Goal: Task Accomplishment & Management: Manage account settings

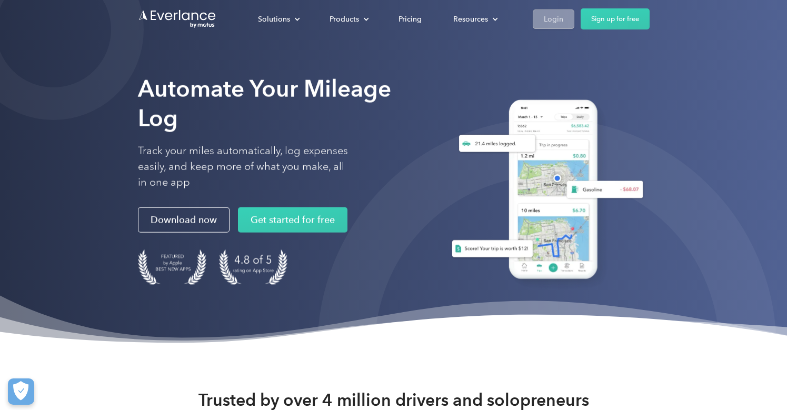
click at [549, 21] on div "Login" at bounding box center [553, 19] width 19 height 13
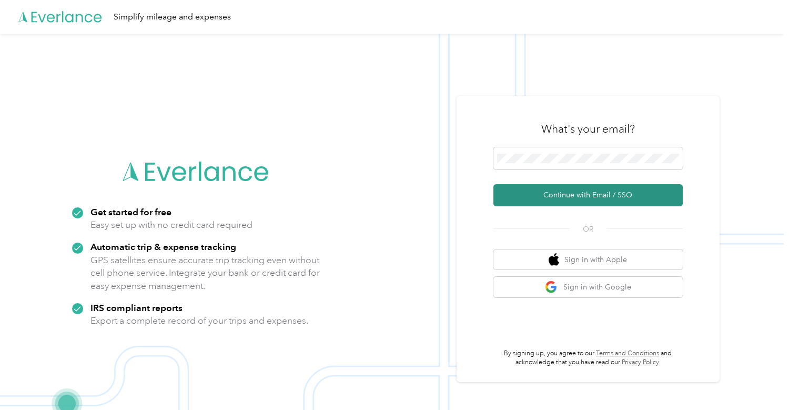
click at [599, 200] on button "Continue with Email / SSO" at bounding box center [588, 195] width 189 height 22
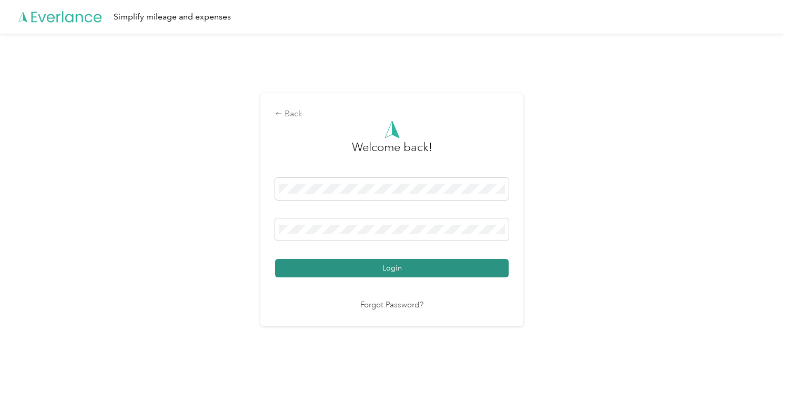
click at [390, 271] on button "Login" at bounding box center [392, 268] width 234 height 18
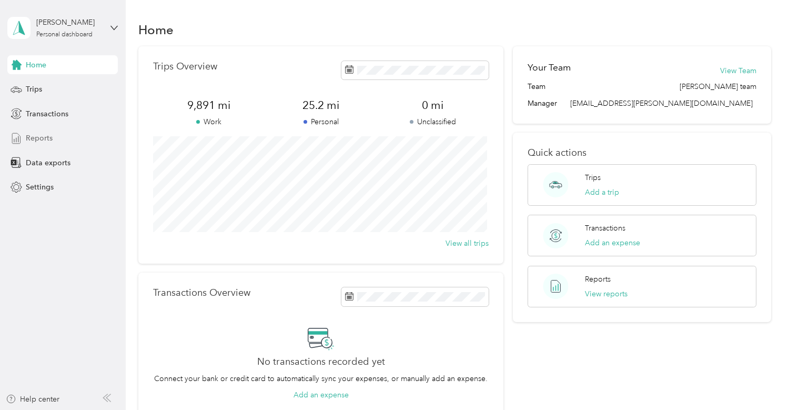
click at [34, 137] on span "Reports" at bounding box center [39, 138] width 27 height 11
